Goal: Register for event/course

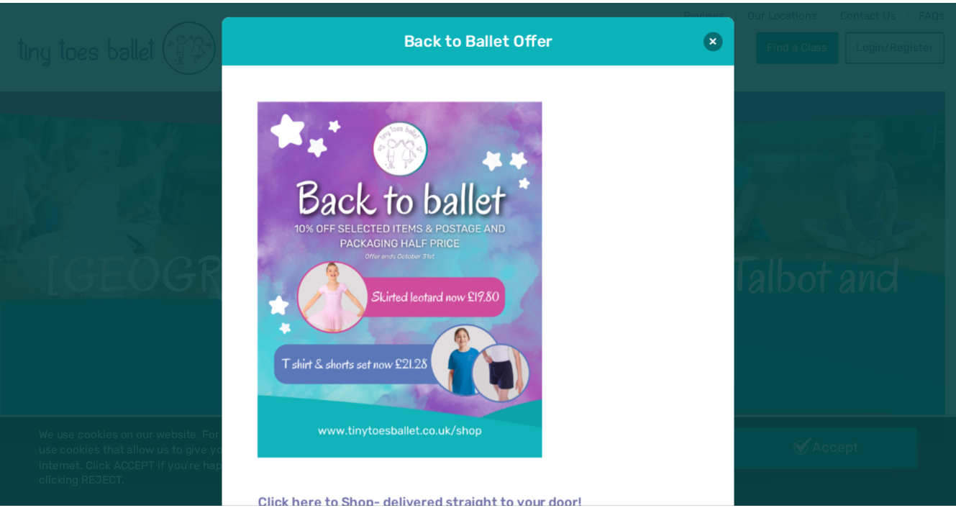
scroll to position [14, 0]
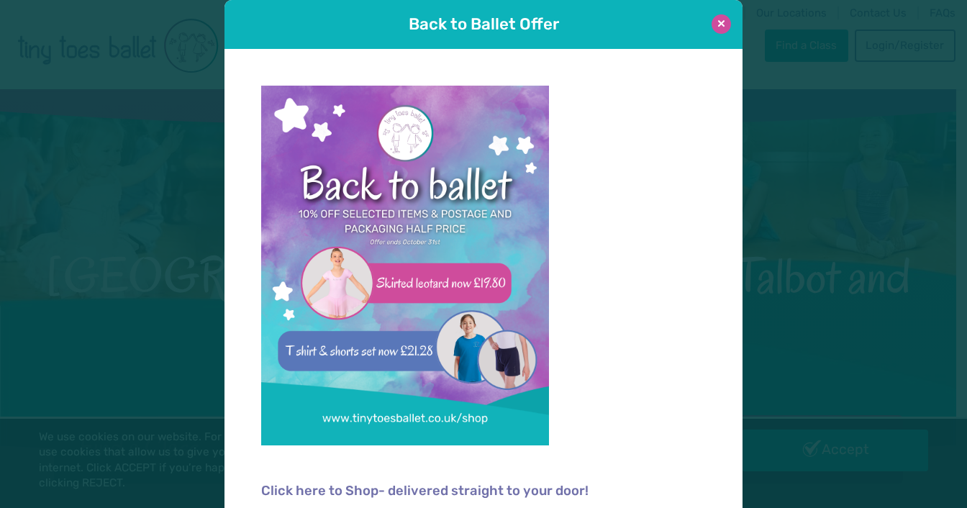
click at [717, 24] on button at bounding box center [720, 23] width 19 height 19
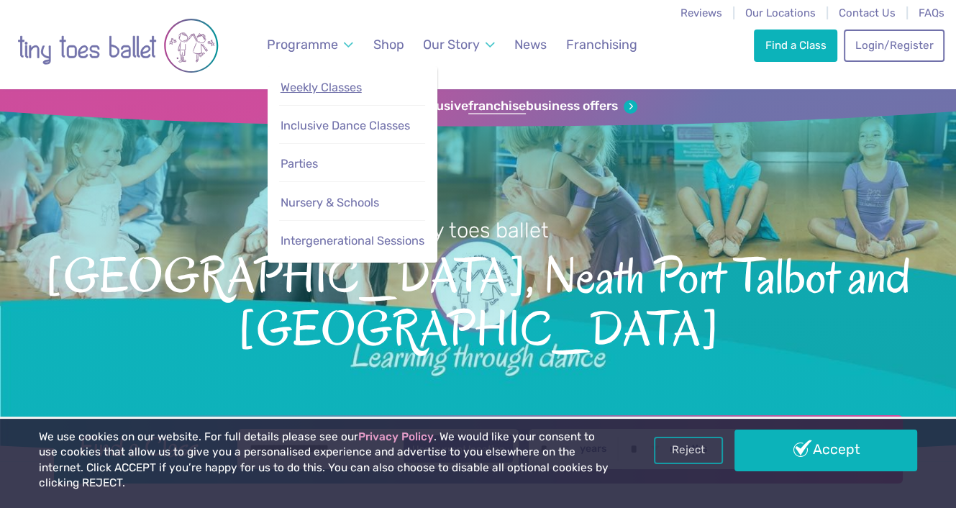
click at [320, 86] on span "Weekly Classes" at bounding box center [321, 88] width 81 height 14
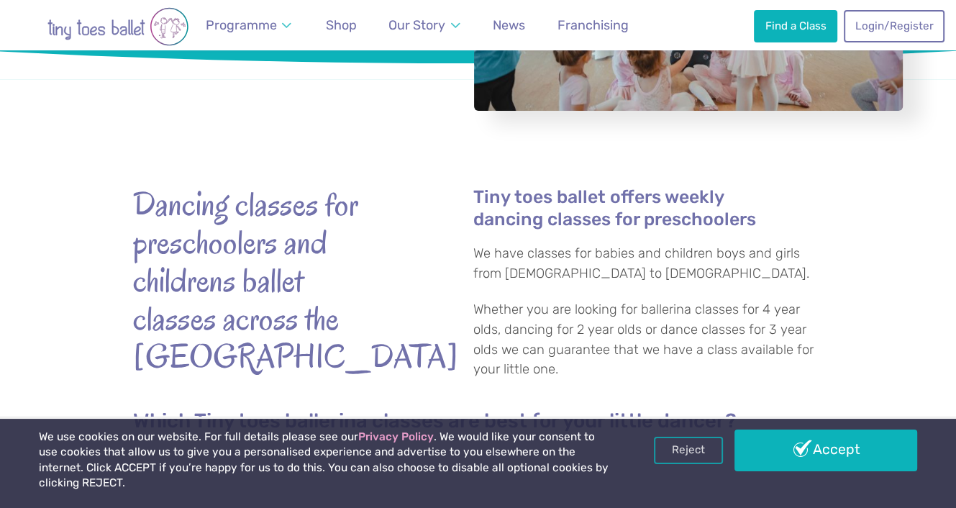
scroll to position [317, 0]
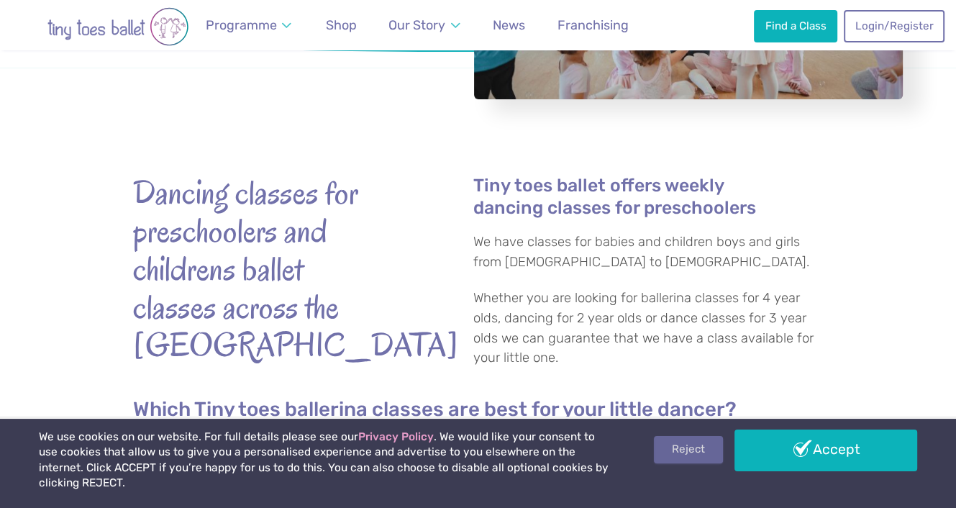
click at [696, 446] on link "Reject" at bounding box center [688, 449] width 69 height 27
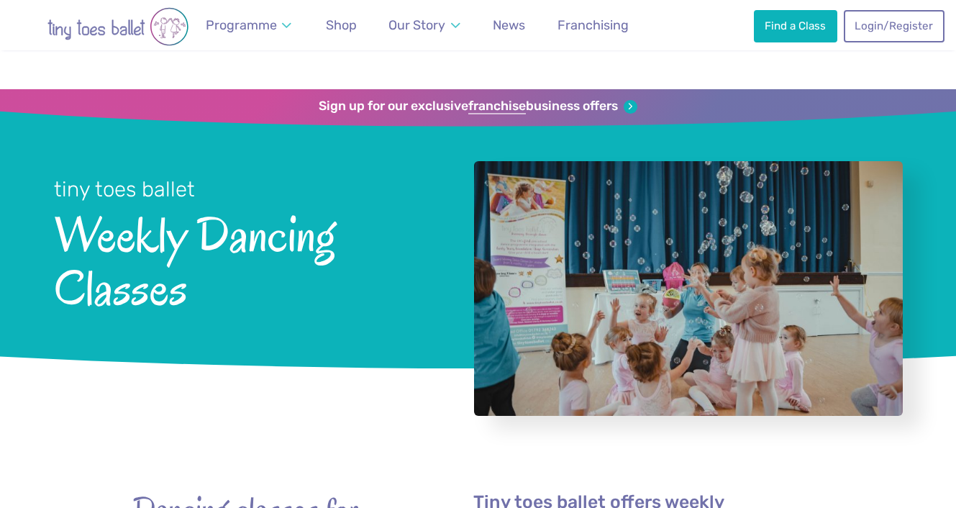
scroll to position [317, 0]
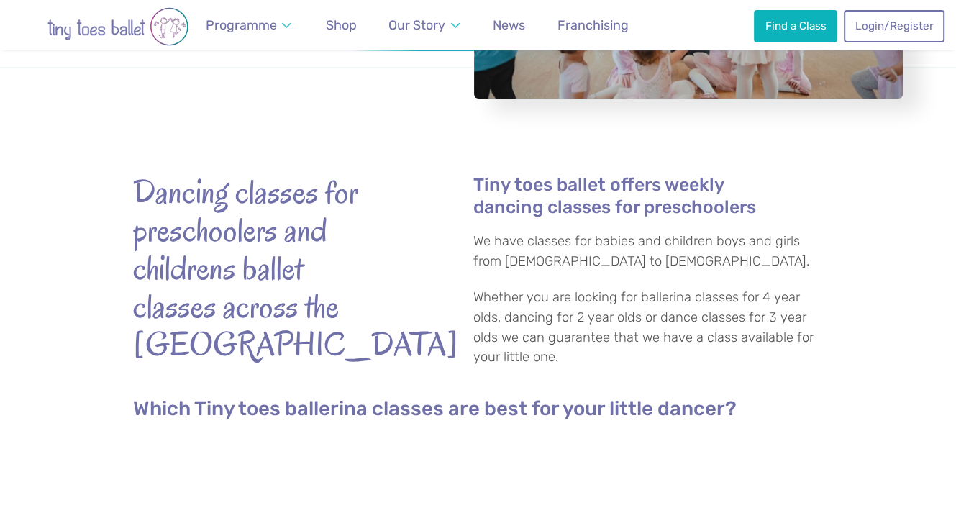
click at [420, 134] on div "Dancing classes for preschoolers and childrens ballet classes across the [GEOGR…" at bounding box center [478, 265] width 691 height 286
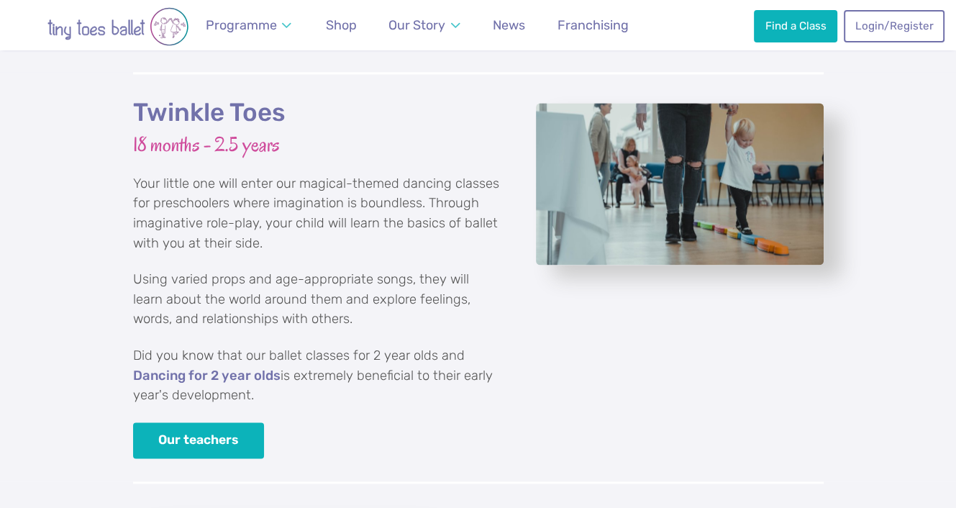
scroll to position [1900, 0]
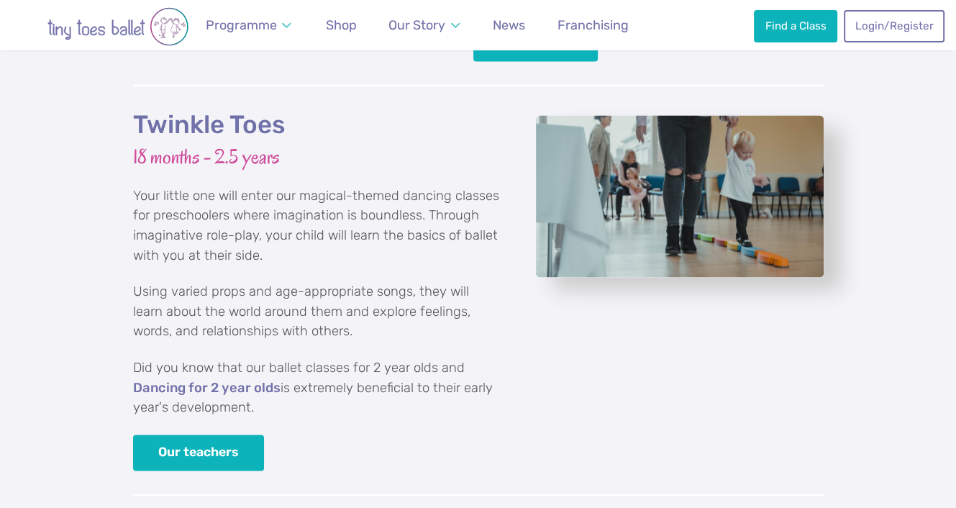
click at [205, 379] on p "Did you know that our ballet classes for 2 year olds and Dancing for 2 year old…" at bounding box center [316, 388] width 367 height 60
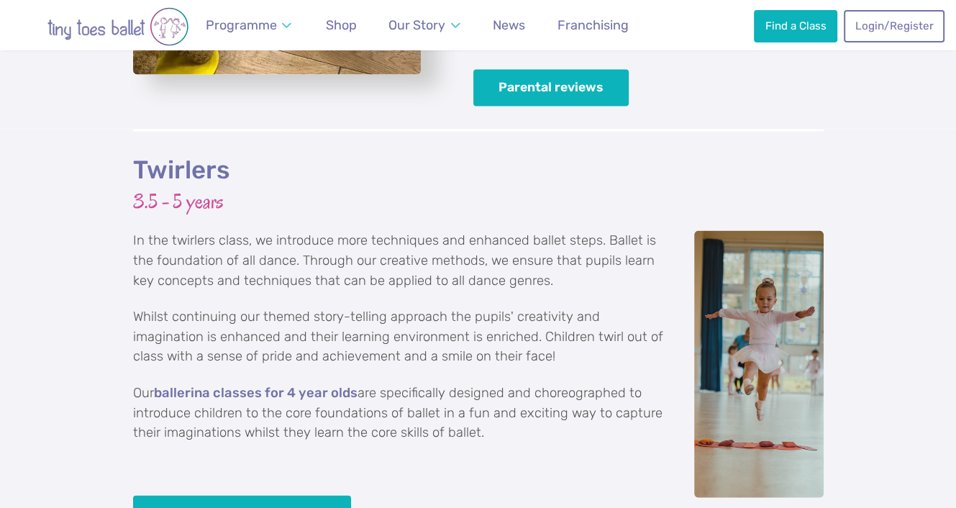
scroll to position [2734, 0]
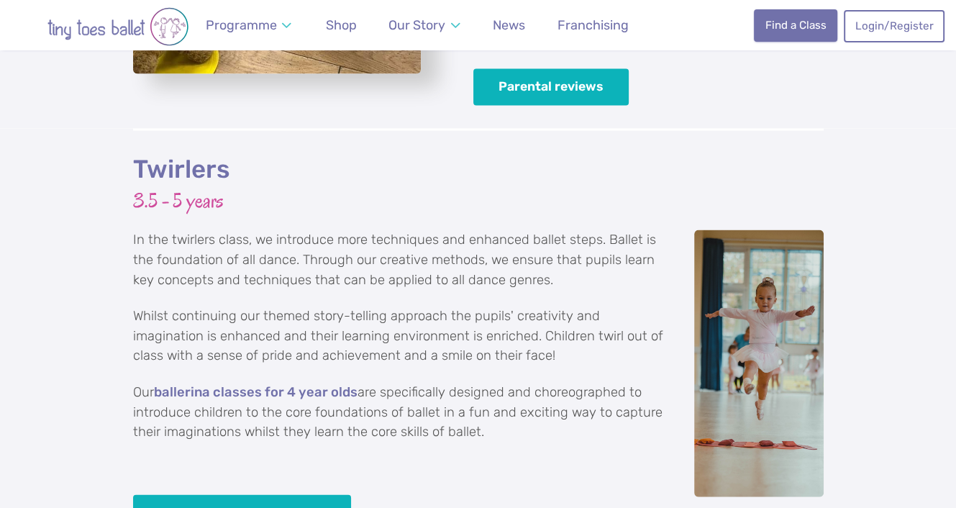
click at [809, 21] on link "Find a Class" at bounding box center [795, 25] width 83 height 32
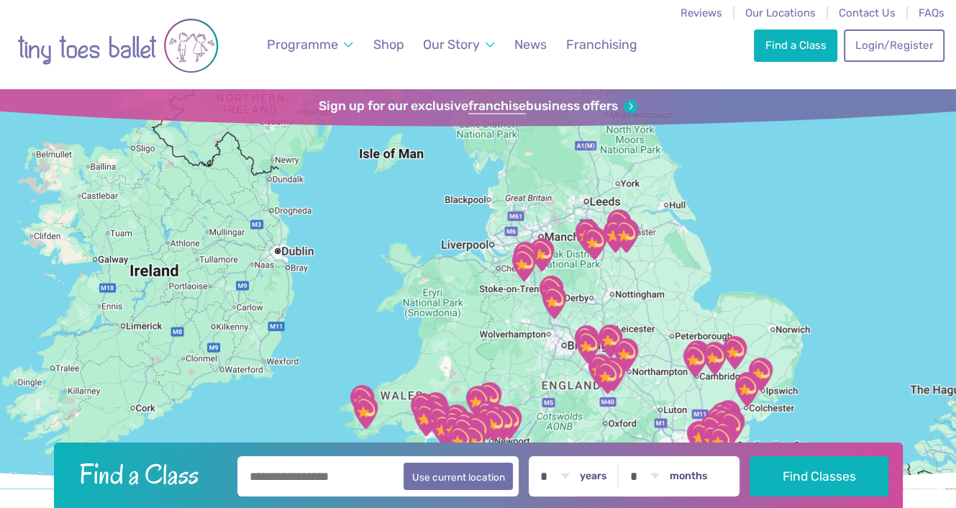
click at [317, 473] on input "text" at bounding box center [378, 476] width 282 height 40
type input "*******"
click at [750, 456] on button "Find Classes" at bounding box center [819, 476] width 139 height 40
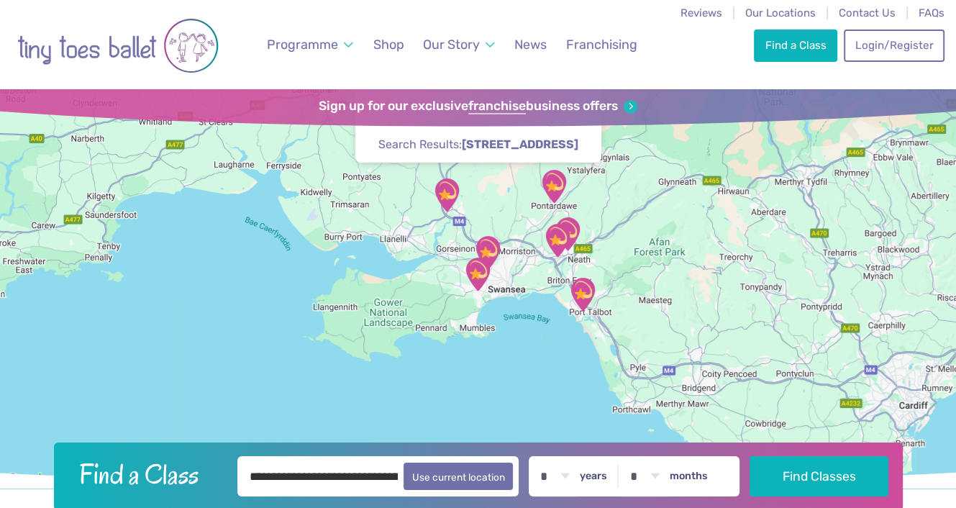
click at [479, 277] on img "Sketty Park Community Centre" at bounding box center [478, 274] width 36 height 36
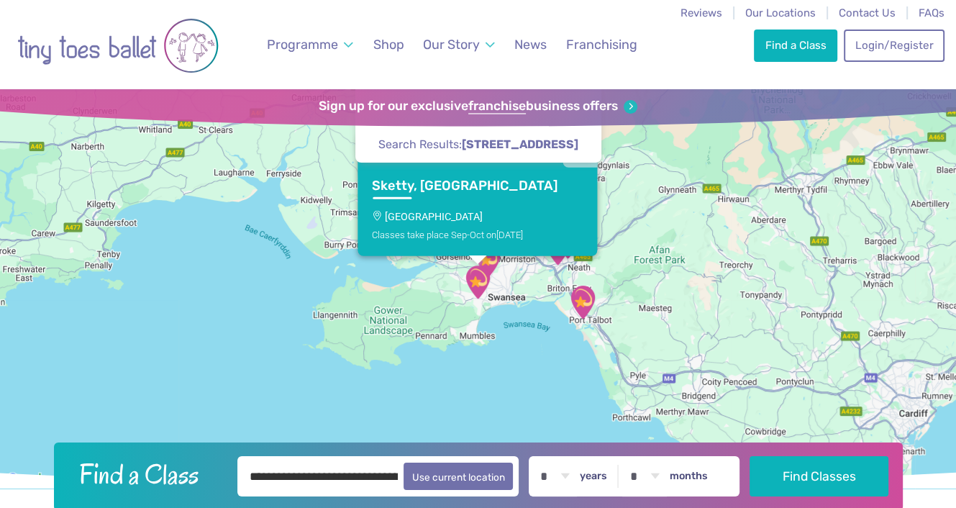
click at [463, 200] on link "Sketty, [GEOGRAPHIC_DATA] Classes take place Sep-Oct [DATE]" at bounding box center [478, 211] width 240 height 88
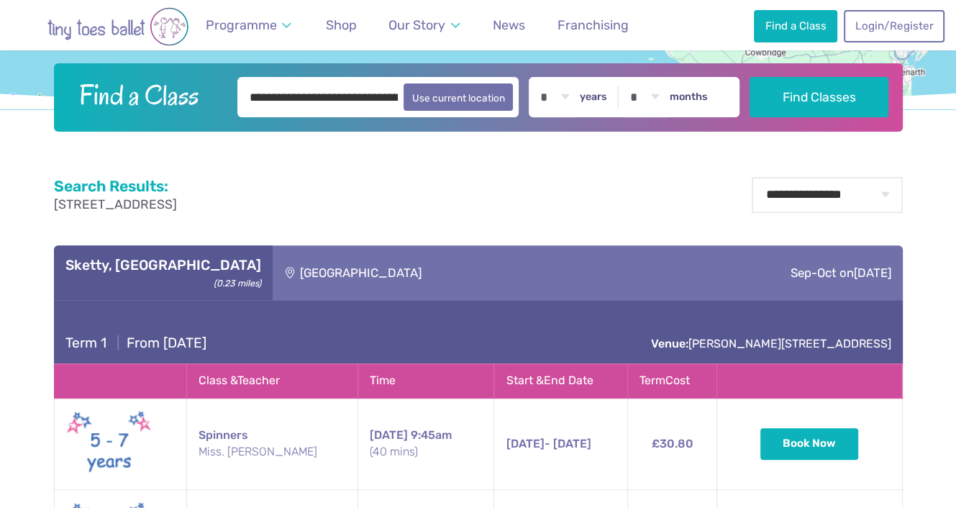
scroll to position [566, 0]
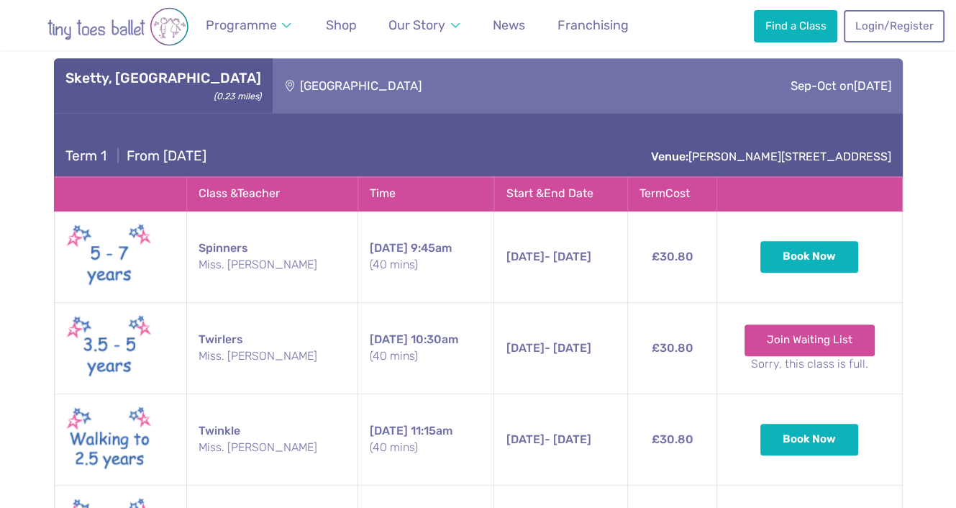
click at [37, 303] on div "**********" at bounding box center [478, 462] width 956 height 945
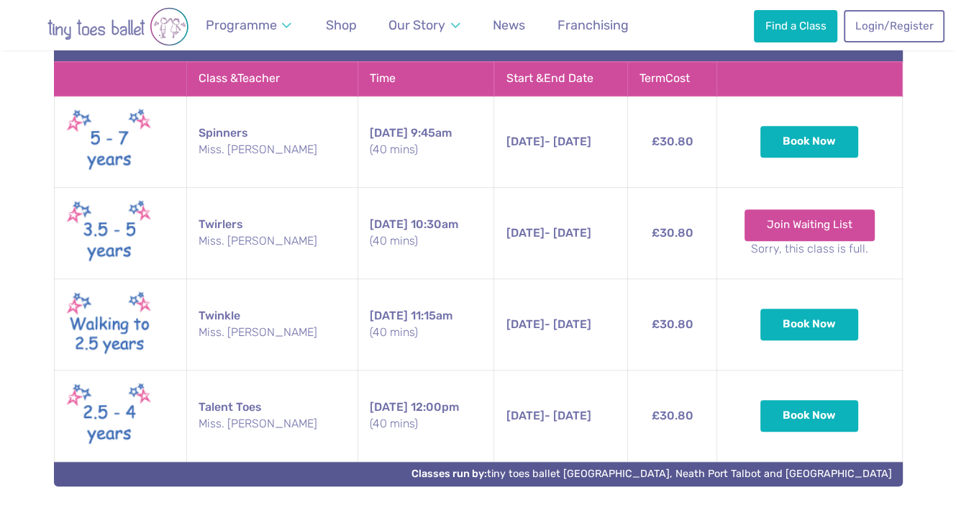
scroll to position [710, 0]
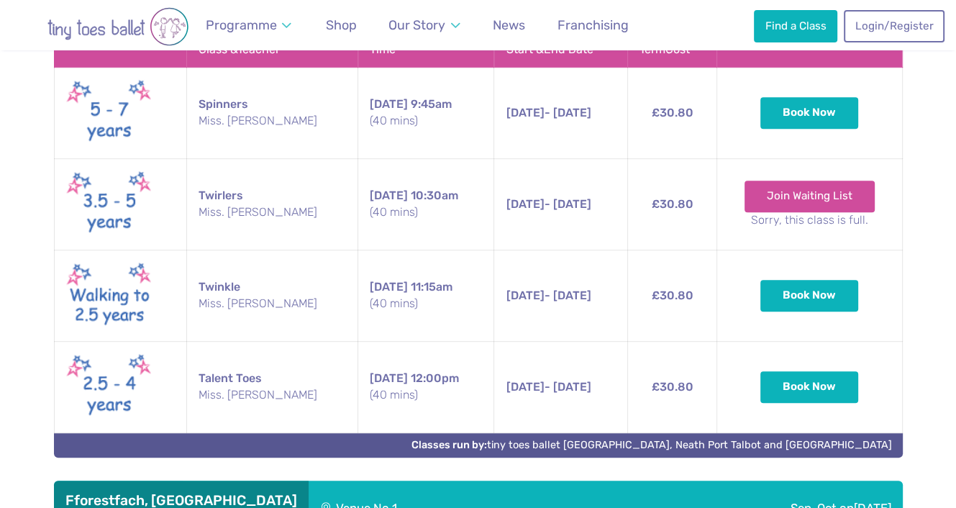
click at [422, 276] on td "[DATE] 11:15am (40 mins)" at bounding box center [426, 295] width 136 height 91
click at [412, 271] on td "[DATE] 11:15am (40 mins)" at bounding box center [426, 295] width 136 height 91
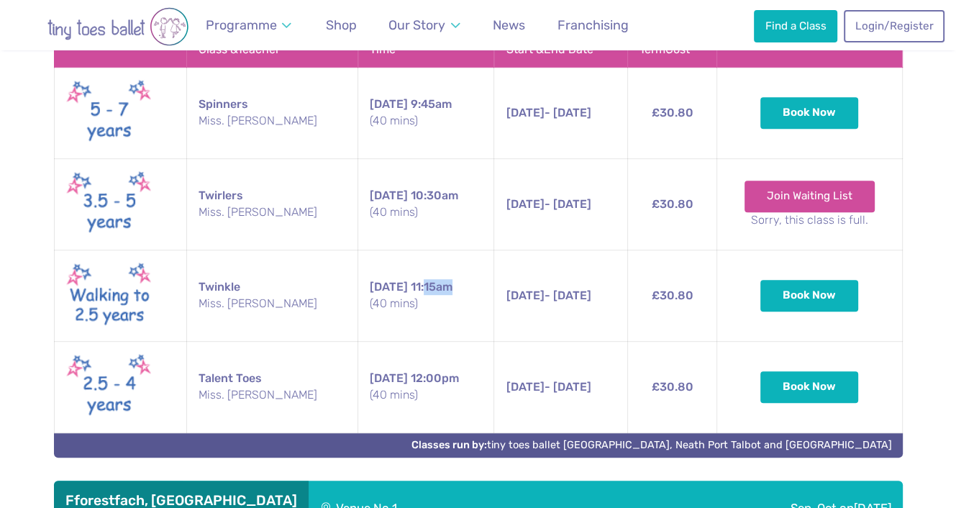
click at [412, 271] on td "[DATE] 11:15am (40 mins)" at bounding box center [426, 295] width 136 height 91
click at [411, 270] on td "[DATE] 11:15am (40 mins)" at bounding box center [426, 295] width 136 height 91
drag, startPoint x: 425, startPoint y: 272, endPoint x: 319, endPoint y: 278, distance: 106.0
click at [358, 278] on td "[DATE] 11:15am (40 mins)" at bounding box center [426, 295] width 136 height 91
click at [596, 309] on td "[DATE] - [DATE] [DATE] - [DATE] 11:15am (40 mins)" at bounding box center [561, 295] width 134 height 91
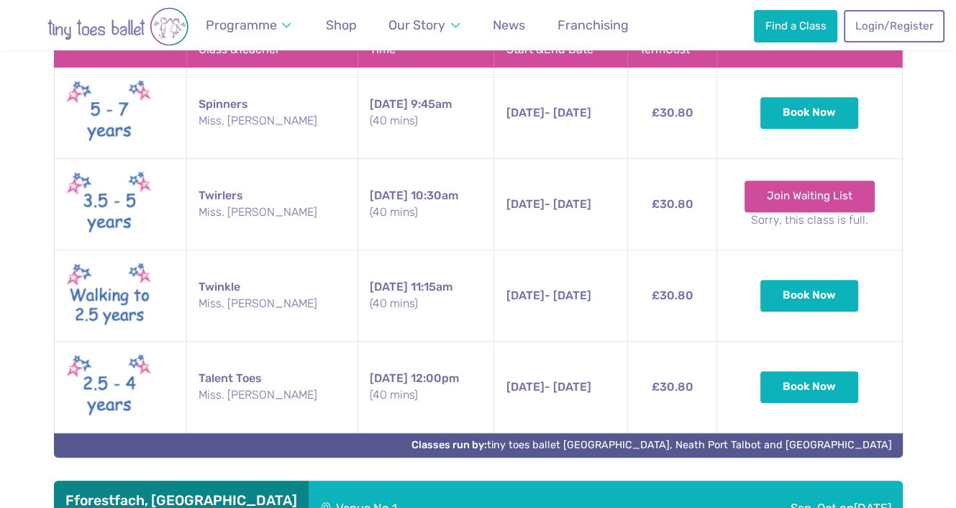
click at [376, 280] on span "[DATE]" at bounding box center [389, 287] width 38 height 14
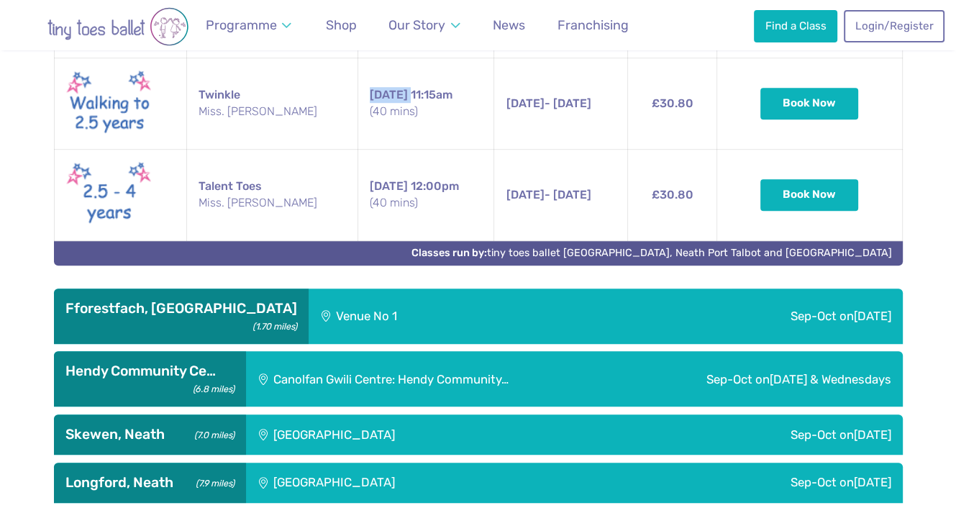
scroll to position [926, 0]
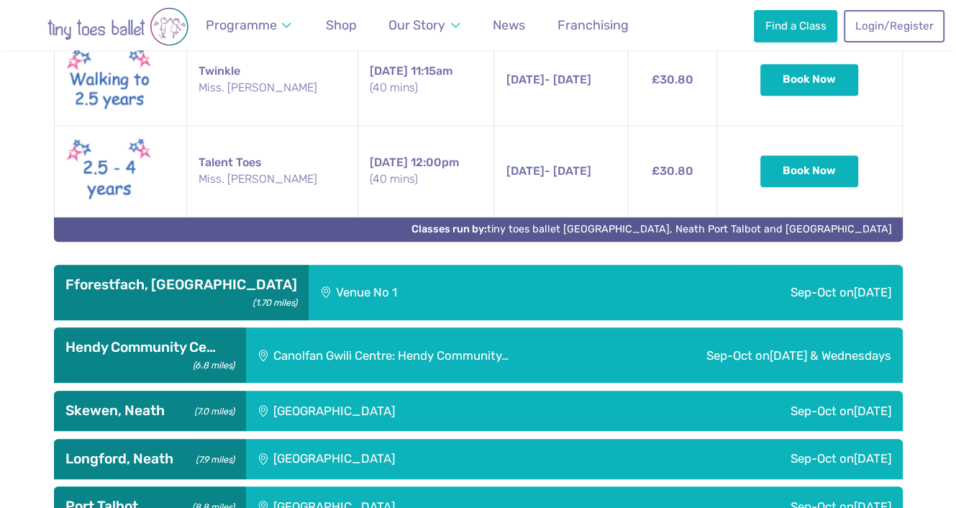
click at [357, 265] on div "Venue No 1" at bounding box center [442, 292] width 266 height 55
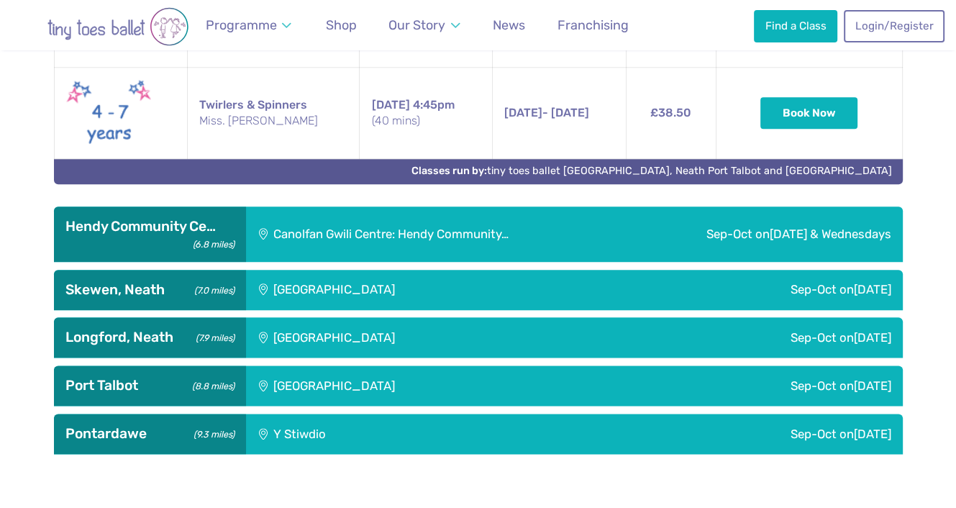
scroll to position [1501, 0]
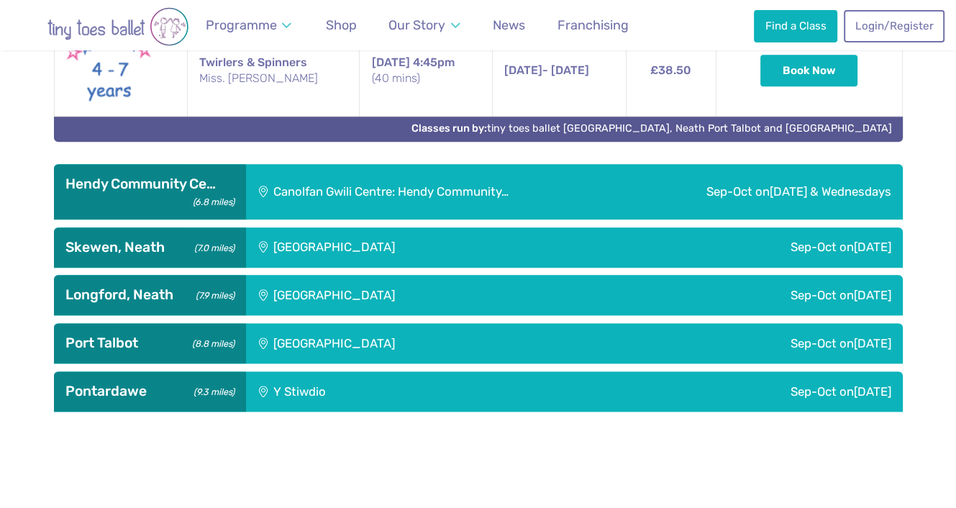
click at [263, 230] on div "[GEOGRAPHIC_DATA]" at bounding box center [431, 247] width 371 height 40
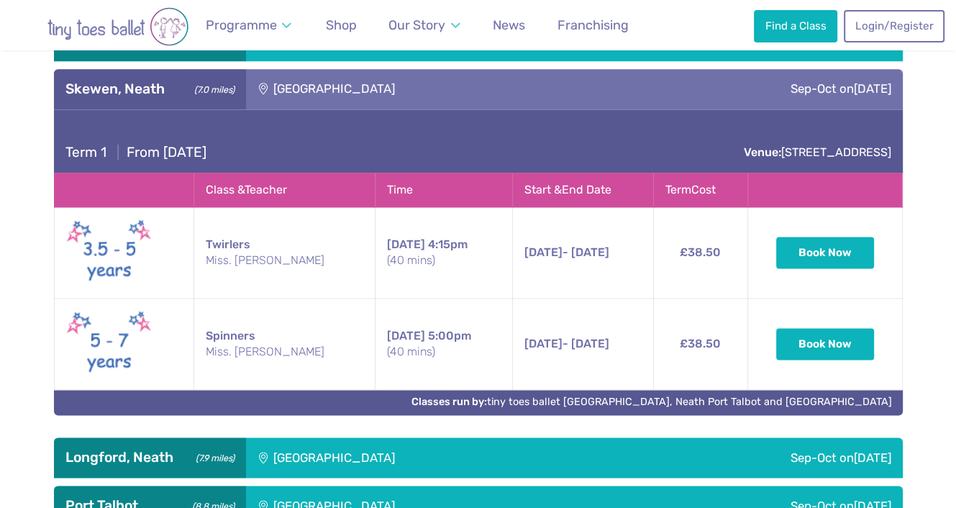
scroll to position [1717, 0]
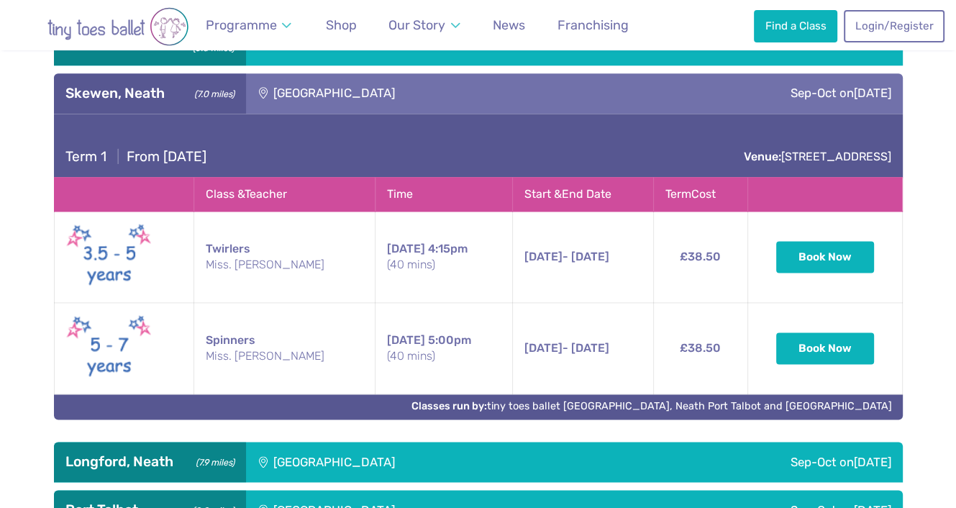
scroll to position [1645, 0]
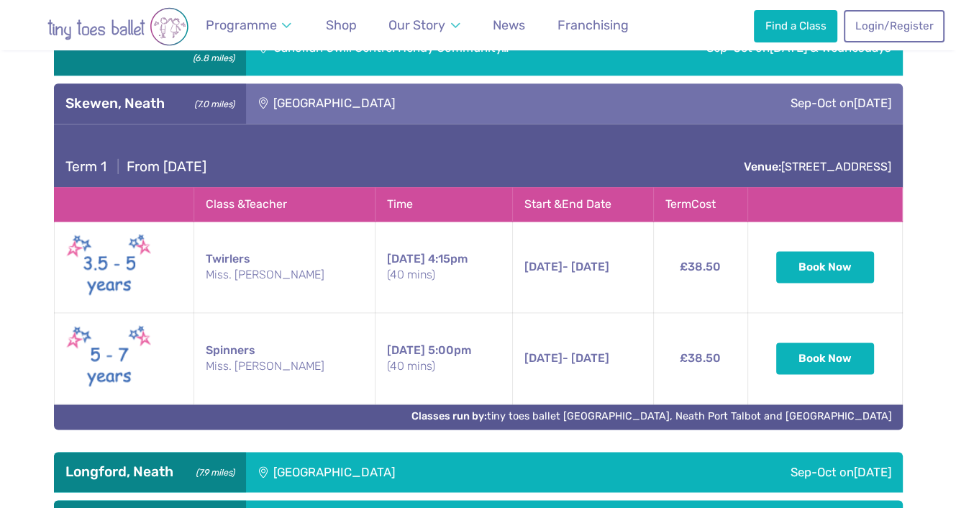
click at [368, 463] on div "[GEOGRAPHIC_DATA]" at bounding box center [431, 472] width 371 height 40
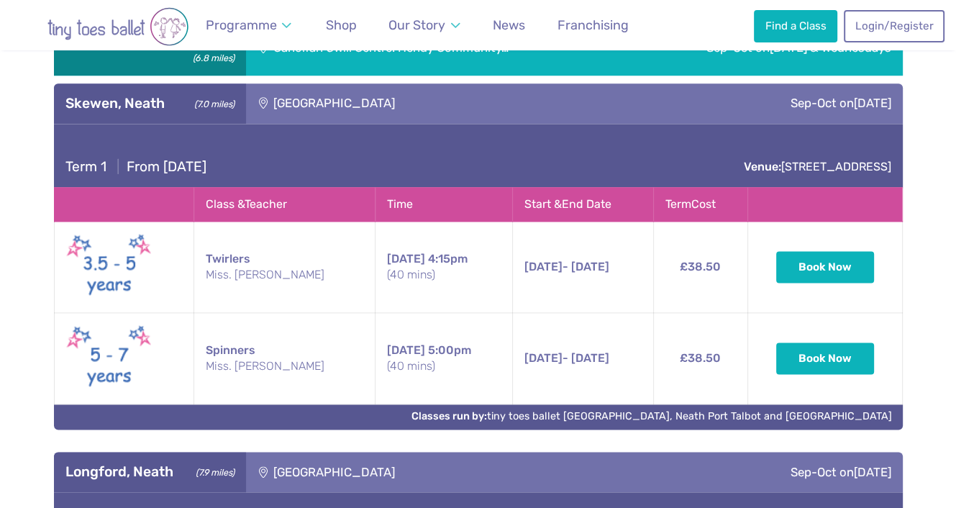
scroll to position [1286, 0]
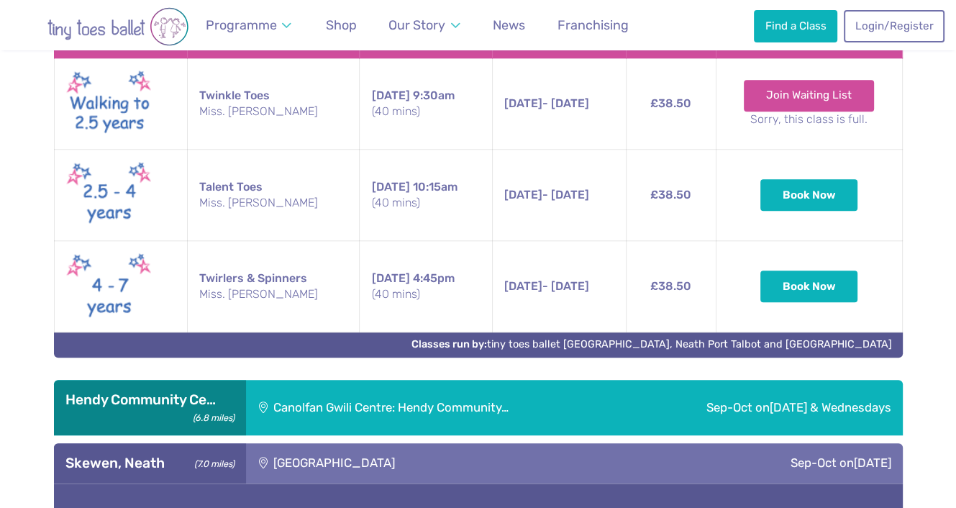
click at [339, 443] on div "[GEOGRAPHIC_DATA]" at bounding box center [431, 463] width 371 height 40
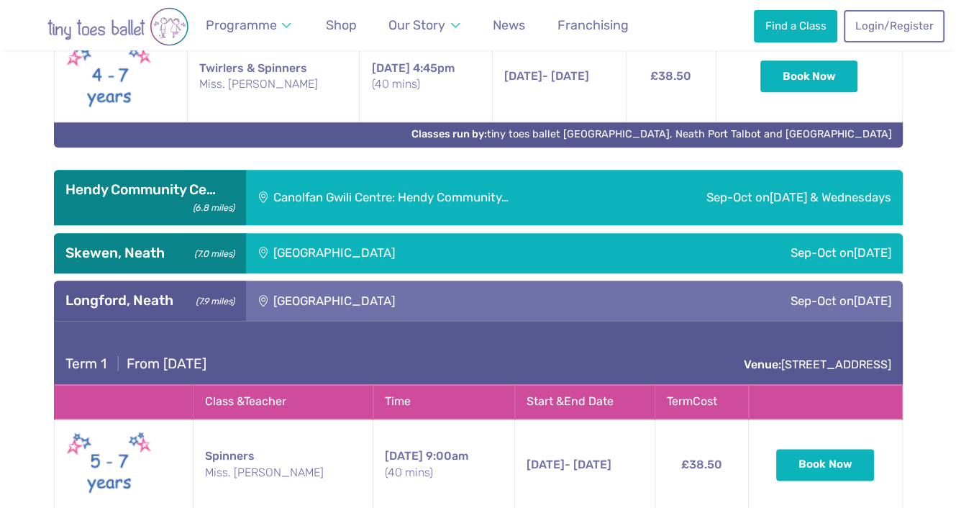
scroll to position [1501, 0]
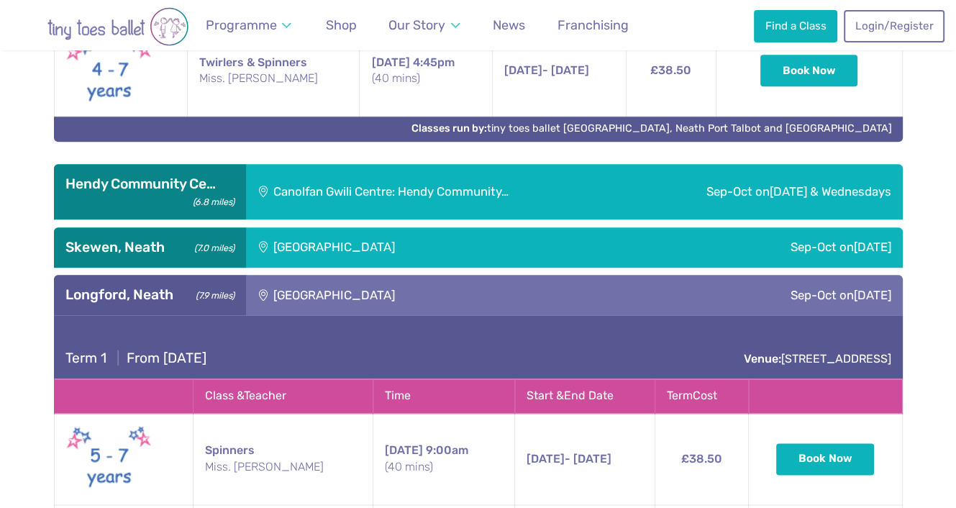
click at [361, 275] on div "[GEOGRAPHIC_DATA]" at bounding box center [431, 295] width 371 height 40
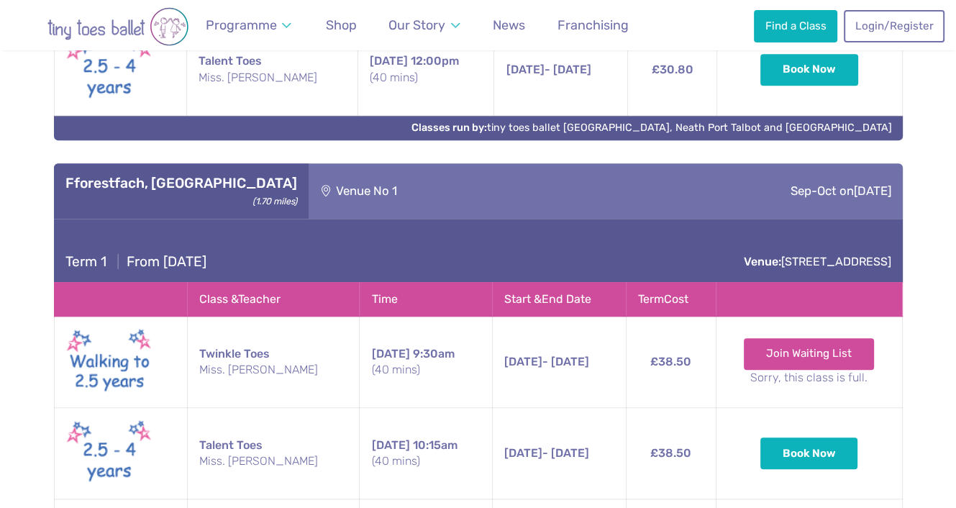
scroll to position [998, 0]
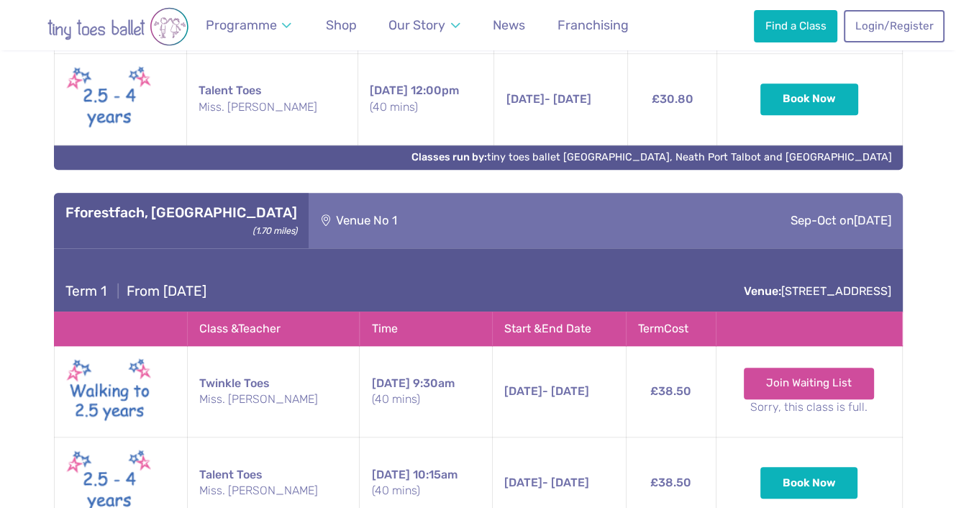
click at [27, 293] on div "**********" at bounding box center [478, 236] width 956 height 1357
